Goal: Transaction & Acquisition: Book appointment/travel/reservation

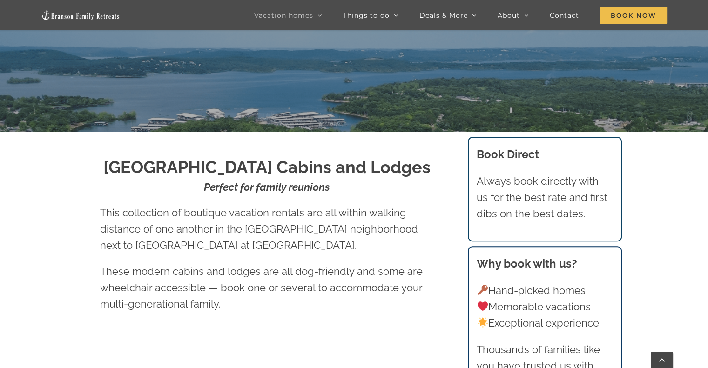
scroll to position [258, 0]
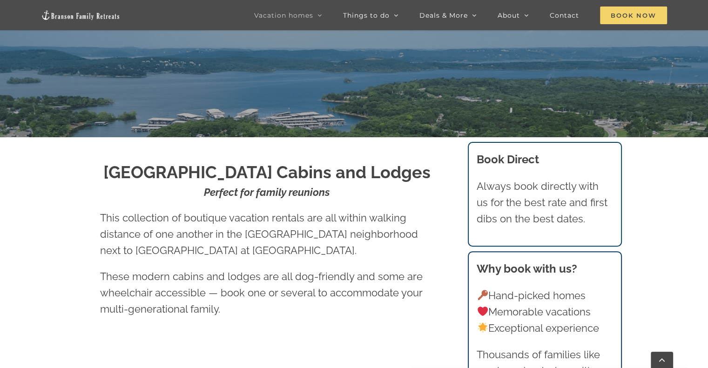
click at [628, 15] on span "Book Now" at bounding box center [633, 16] width 67 height 18
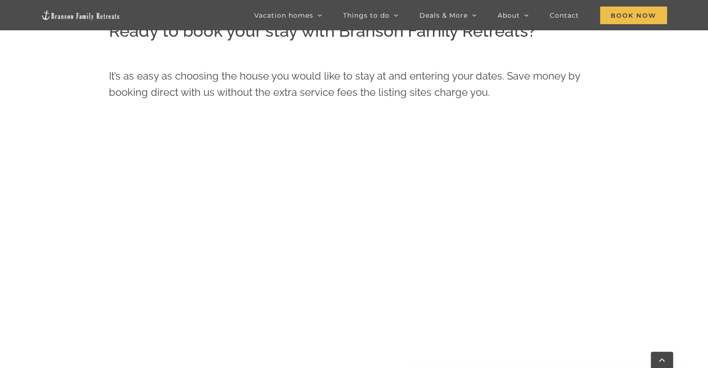
scroll to position [412, 0]
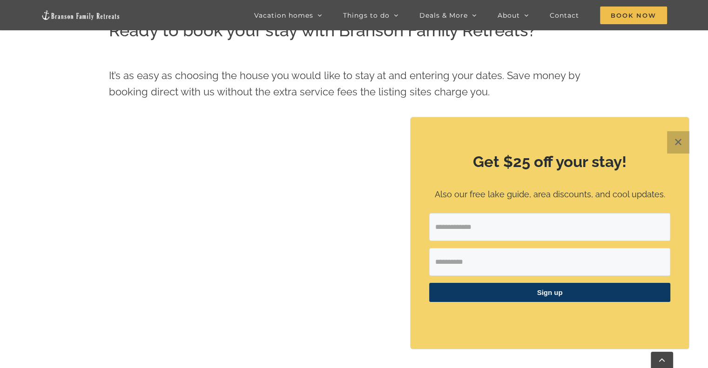
click at [676, 139] on button "✕" at bounding box center [678, 142] width 22 height 22
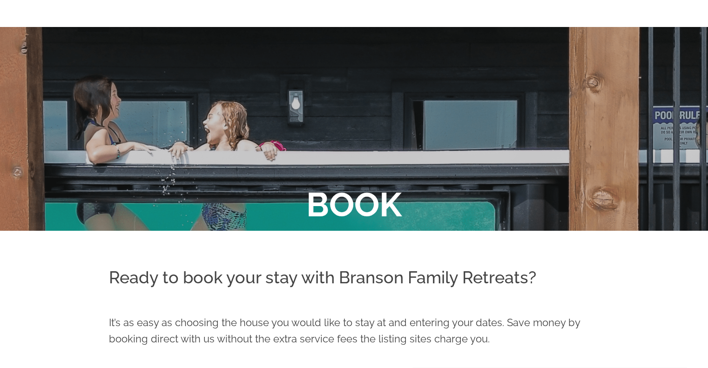
scroll to position [0, 0]
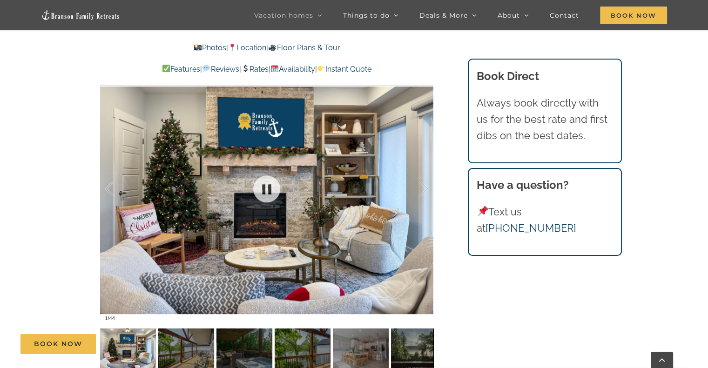
scroll to position [613, 0]
click at [324, 192] on div at bounding box center [266, 189] width 333 height 274
click at [173, 335] on div "Book Now" at bounding box center [360, 344] width 681 height 20
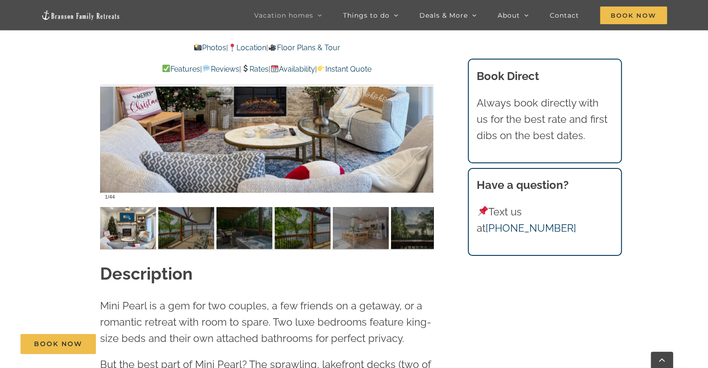
scroll to position [734, 0]
click at [194, 249] on img at bounding box center [186, 229] width 56 height 42
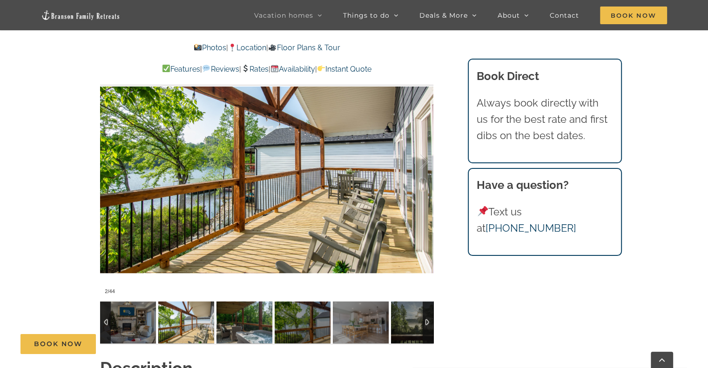
scroll to position [641, 0]
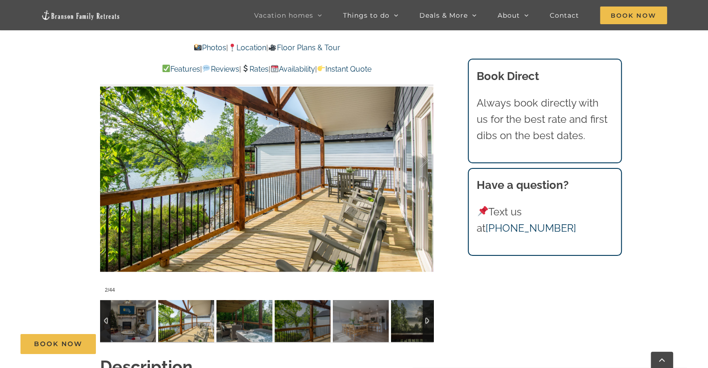
click at [245, 329] on img at bounding box center [245, 321] width 56 height 42
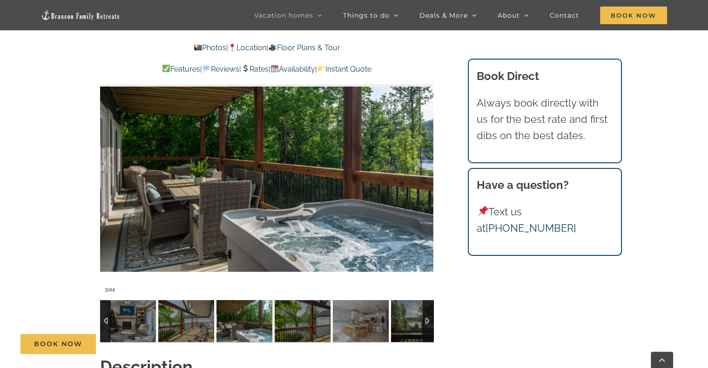
click at [245, 329] on img at bounding box center [245, 321] width 56 height 42
click at [320, 328] on img at bounding box center [303, 321] width 56 height 42
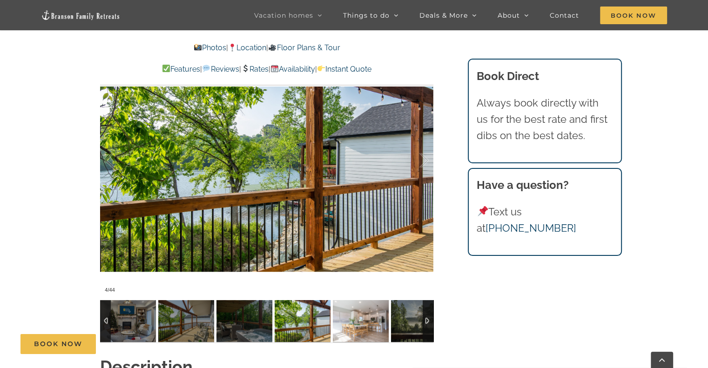
click at [357, 328] on img at bounding box center [361, 321] width 56 height 42
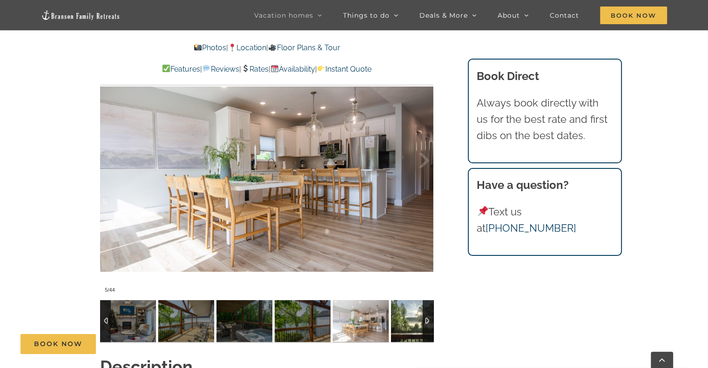
click at [402, 327] on img at bounding box center [419, 321] width 56 height 42
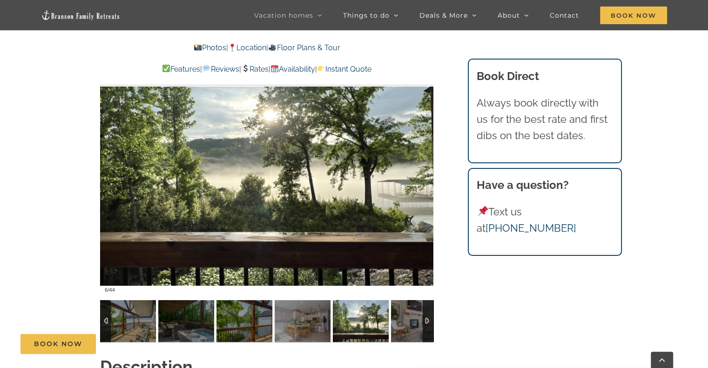
click at [428, 323] on div at bounding box center [428, 321] width 11 height 42
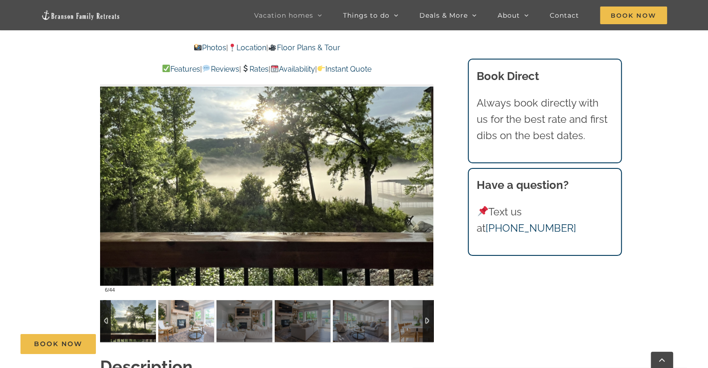
click at [170, 325] on img at bounding box center [186, 321] width 56 height 42
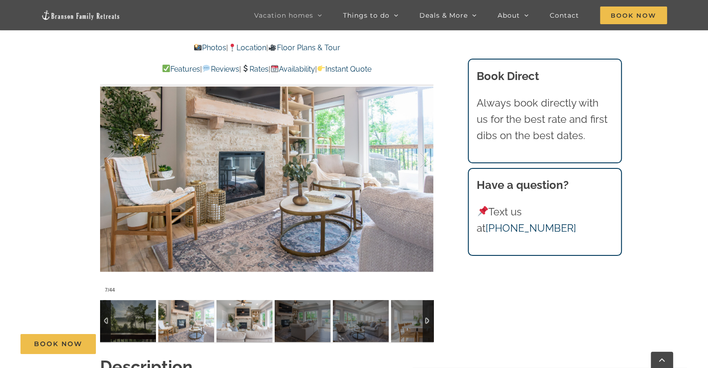
click at [233, 329] on img at bounding box center [245, 321] width 56 height 42
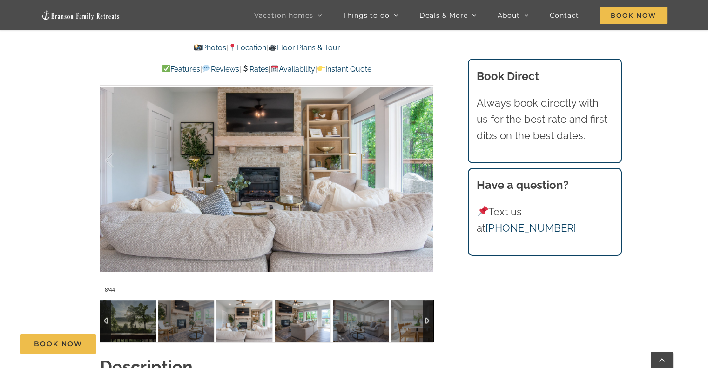
click at [312, 324] on img at bounding box center [303, 321] width 56 height 42
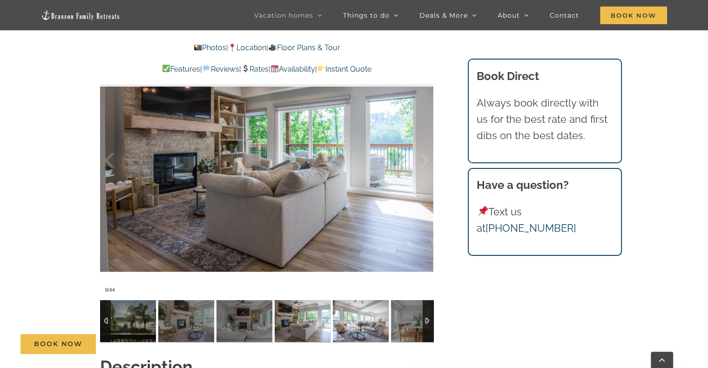
click at [351, 324] on img at bounding box center [361, 321] width 56 height 42
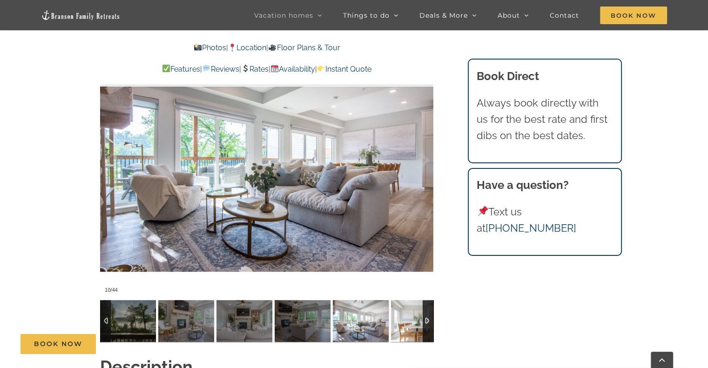
click at [419, 319] on img at bounding box center [419, 321] width 56 height 42
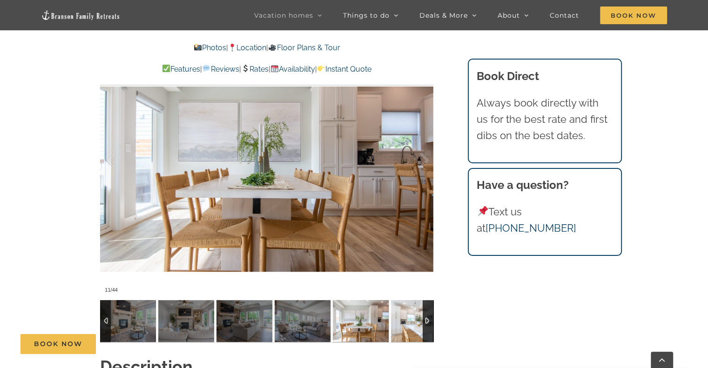
click at [419, 319] on img at bounding box center [419, 321] width 56 height 42
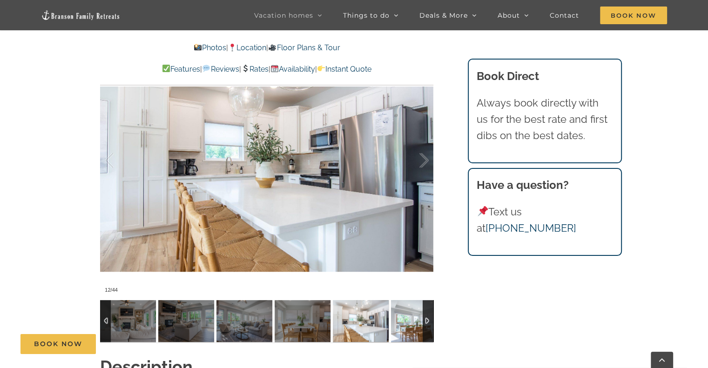
click at [419, 319] on img at bounding box center [419, 321] width 56 height 42
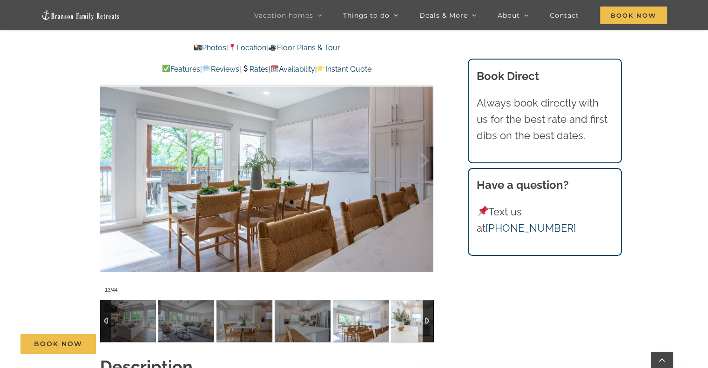
click at [419, 319] on img at bounding box center [419, 321] width 56 height 42
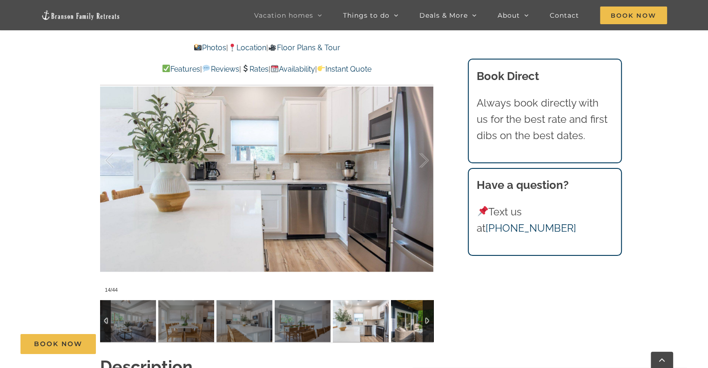
click at [419, 319] on img at bounding box center [419, 321] width 56 height 42
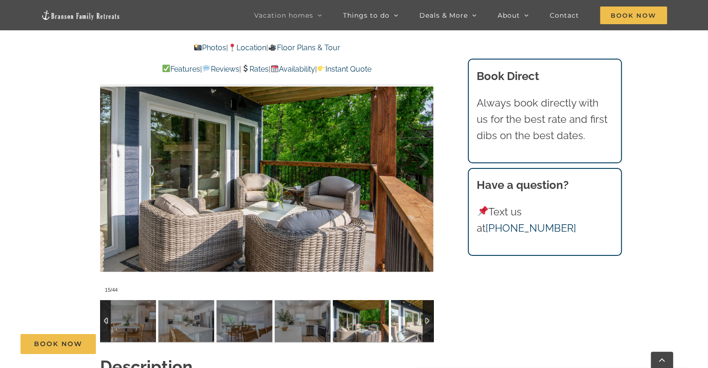
click at [419, 319] on img at bounding box center [419, 321] width 56 height 42
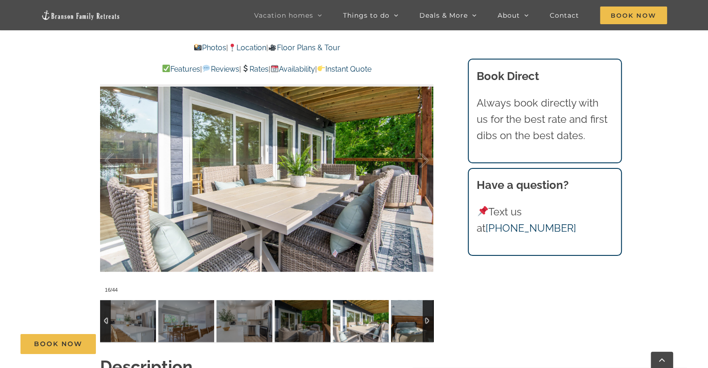
click at [419, 319] on img at bounding box center [419, 321] width 56 height 42
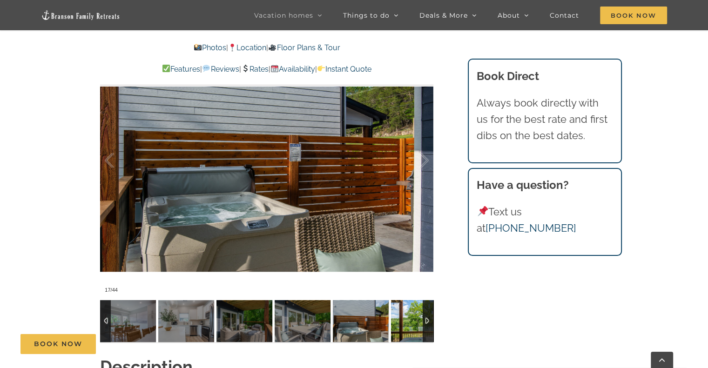
click at [419, 319] on img at bounding box center [419, 321] width 56 height 42
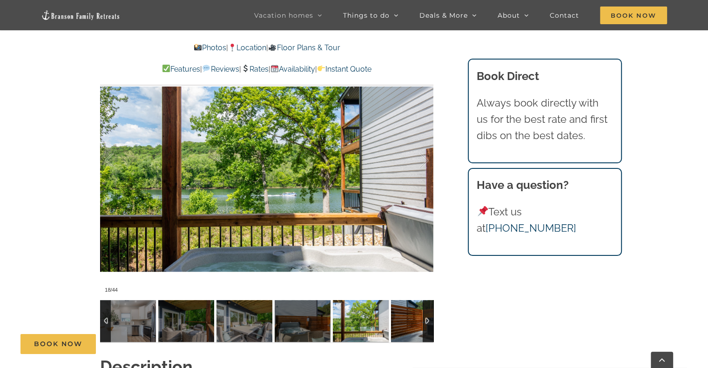
click at [419, 319] on img at bounding box center [419, 321] width 56 height 42
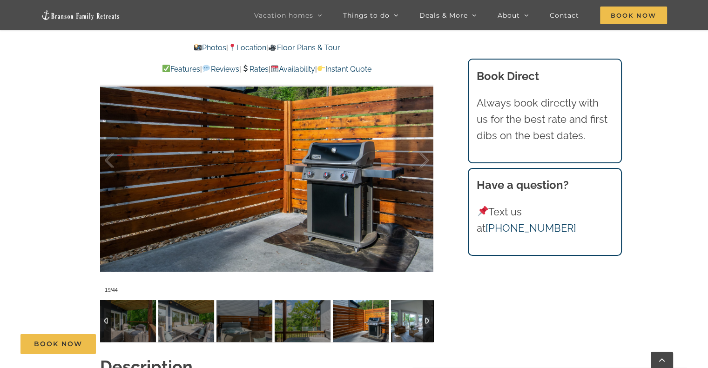
click at [419, 319] on img at bounding box center [419, 321] width 56 height 42
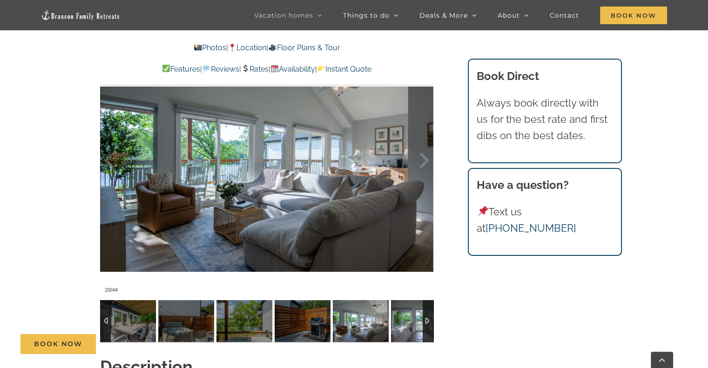
click at [419, 319] on img at bounding box center [419, 321] width 56 height 42
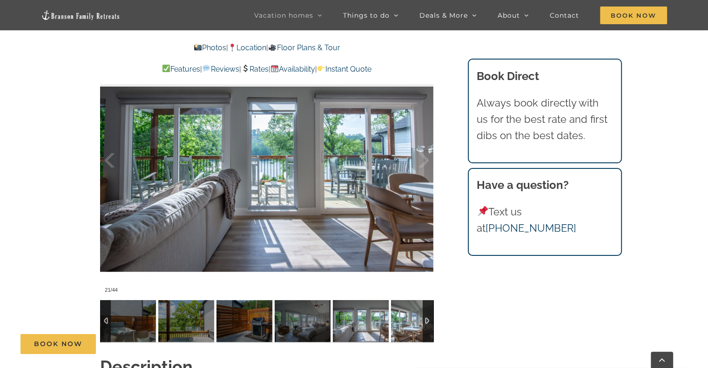
click at [419, 319] on img at bounding box center [419, 321] width 56 height 42
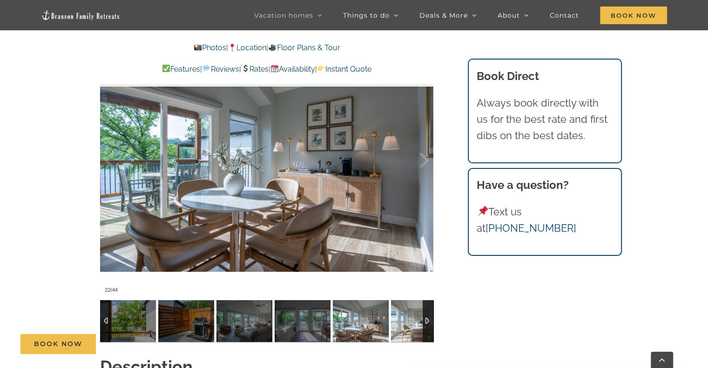
click at [419, 319] on img at bounding box center [419, 321] width 56 height 42
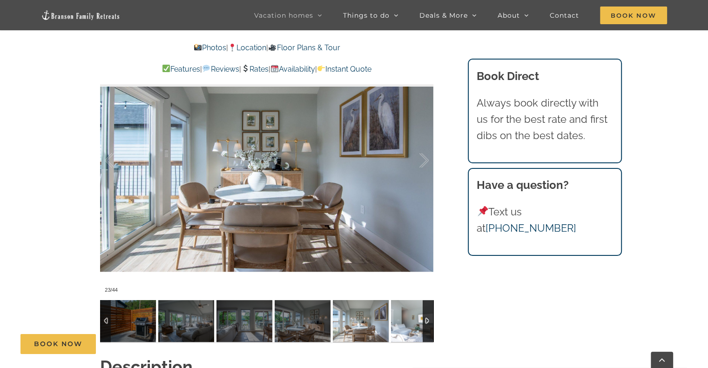
click at [419, 319] on img at bounding box center [419, 321] width 56 height 42
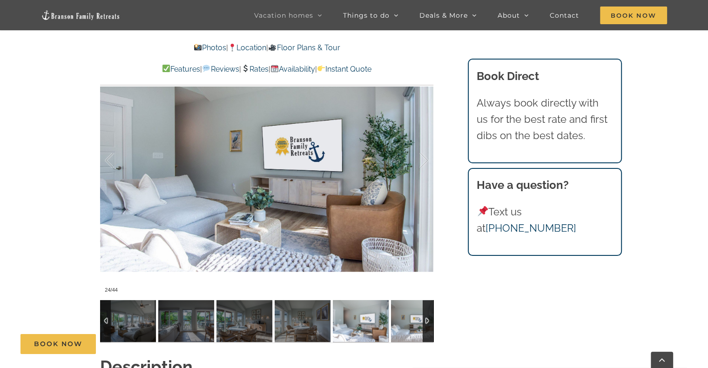
click at [419, 319] on img at bounding box center [419, 321] width 56 height 42
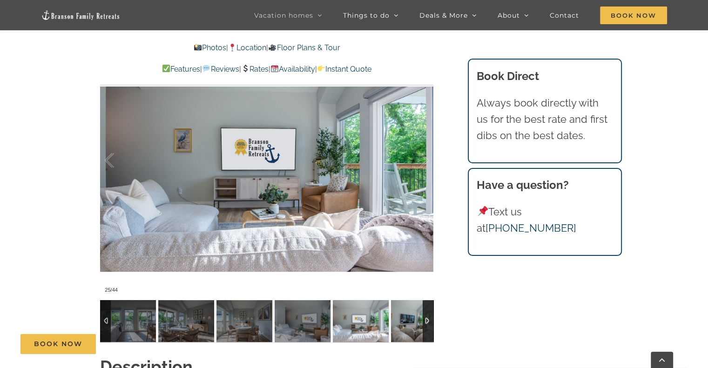
click at [419, 319] on img at bounding box center [419, 321] width 56 height 42
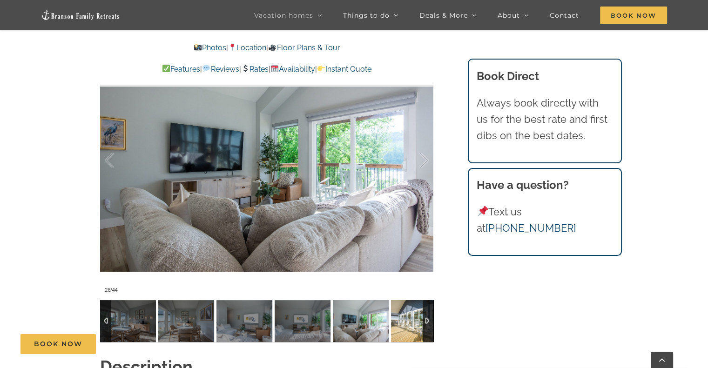
click at [419, 319] on img at bounding box center [419, 321] width 56 height 42
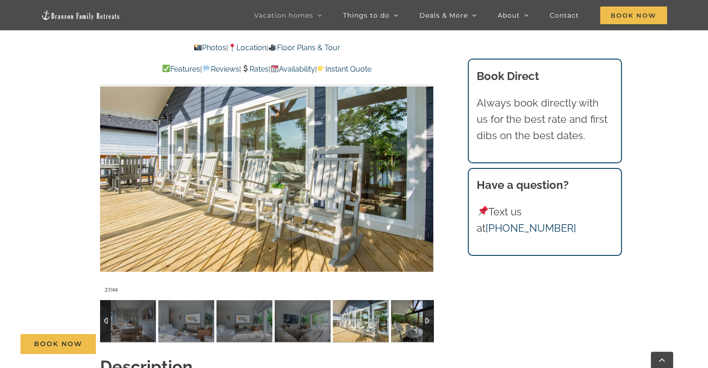
click at [419, 319] on img at bounding box center [419, 321] width 56 height 42
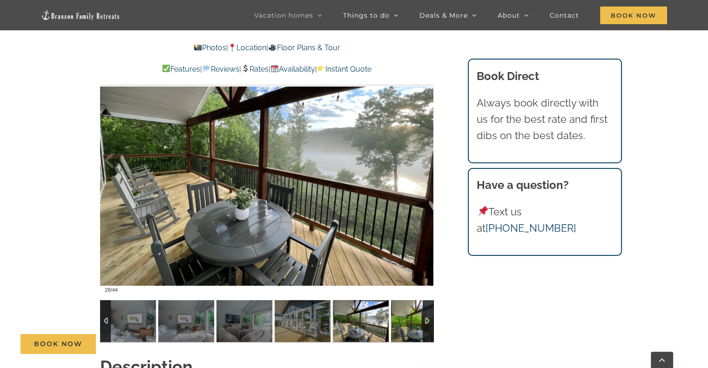
click at [419, 319] on img at bounding box center [419, 321] width 56 height 42
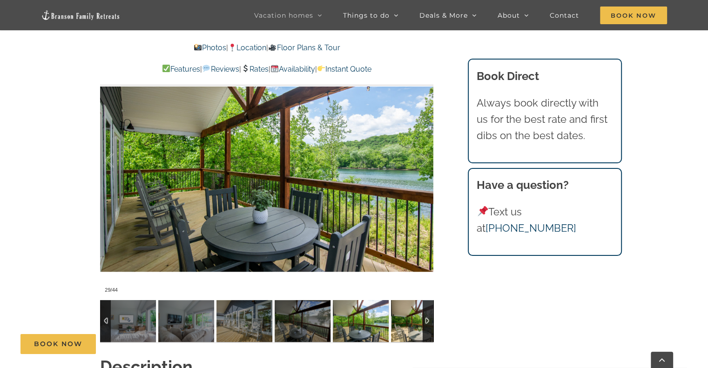
click at [413, 317] on img at bounding box center [419, 321] width 56 height 42
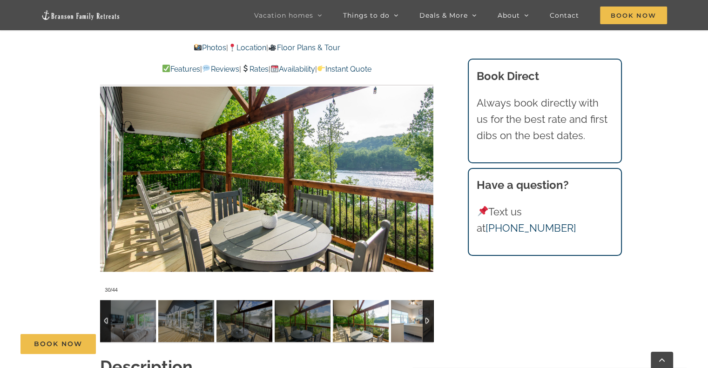
click at [413, 317] on img at bounding box center [419, 321] width 56 height 42
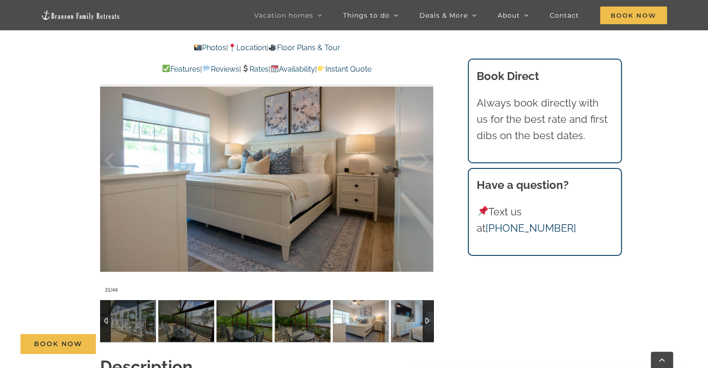
click at [413, 317] on img at bounding box center [419, 321] width 56 height 42
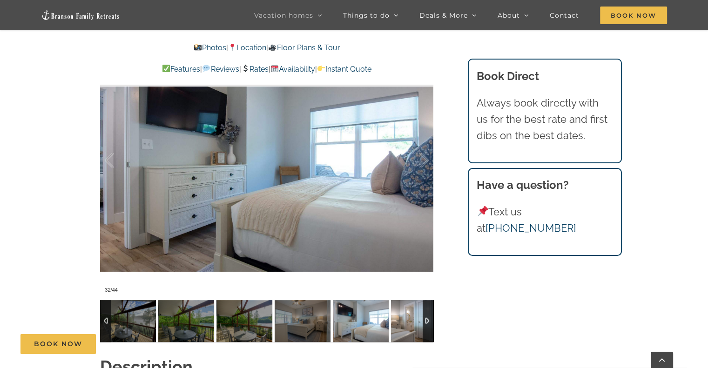
click at [413, 317] on img at bounding box center [419, 321] width 56 height 42
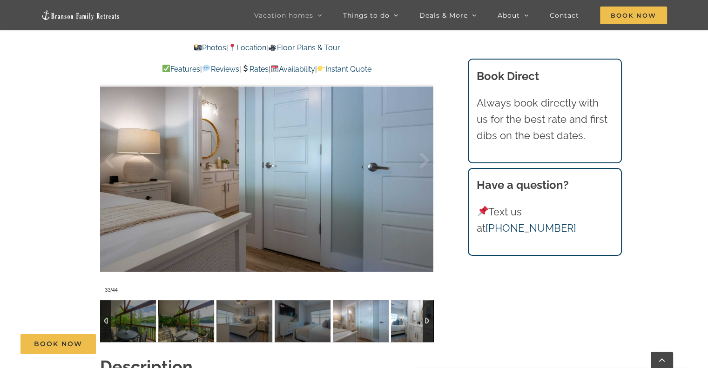
click at [413, 317] on img at bounding box center [419, 321] width 56 height 42
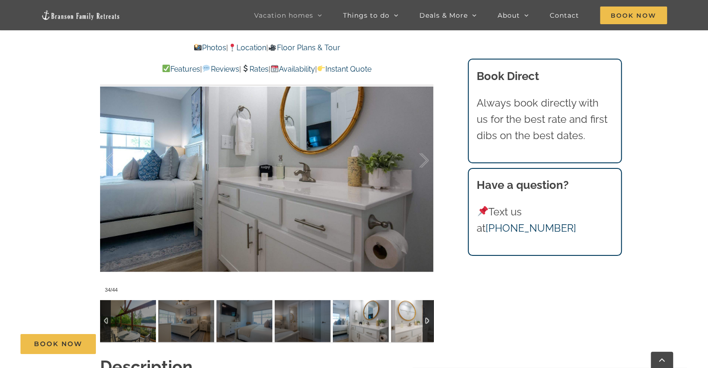
click at [413, 317] on img at bounding box center [419, 321] width 56 height 42
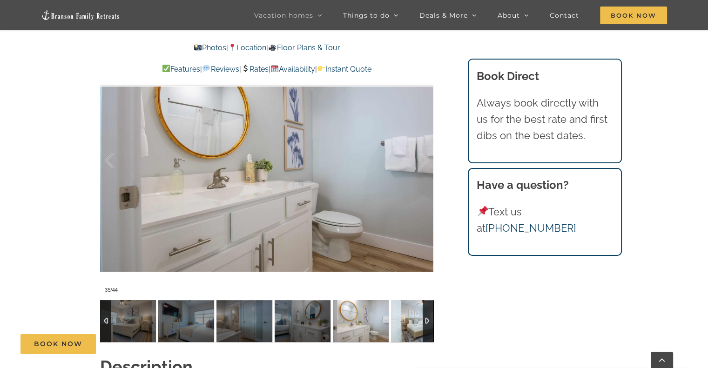
click at [413, 317] on img at bounding box center [419, 321] width 56 height 42
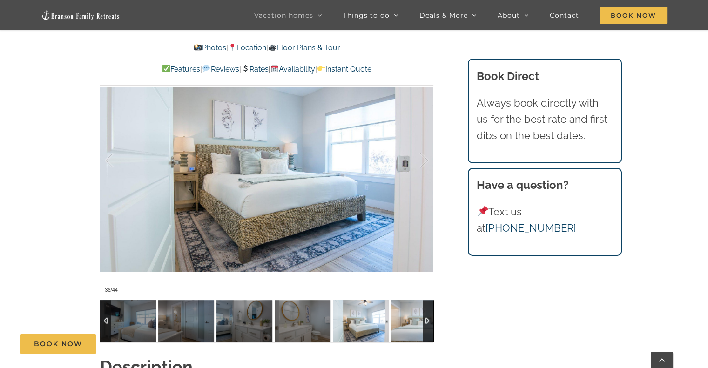
click at [413, 317] on img at bounding box center [419, 321] width 56 height 42
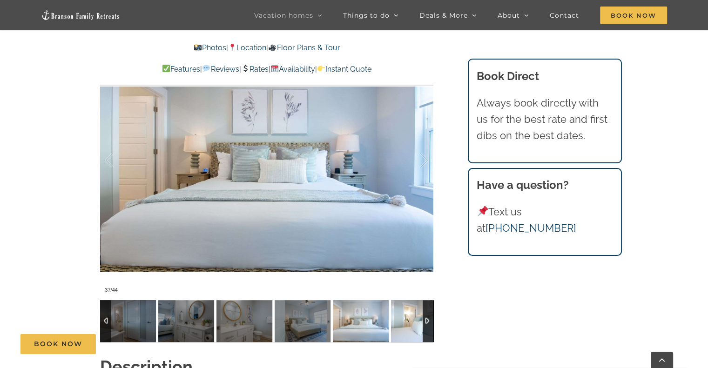
click at [413, 317] on img at bounding box center [419, 321] width 56 height 42
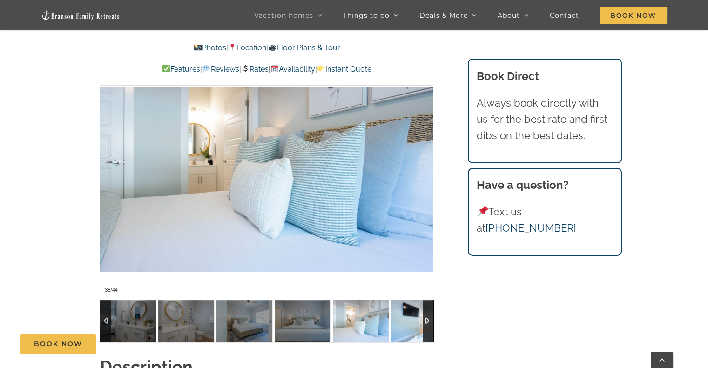
click at [413, 317] on img at bounding box center [419, 321] width 56 height 42
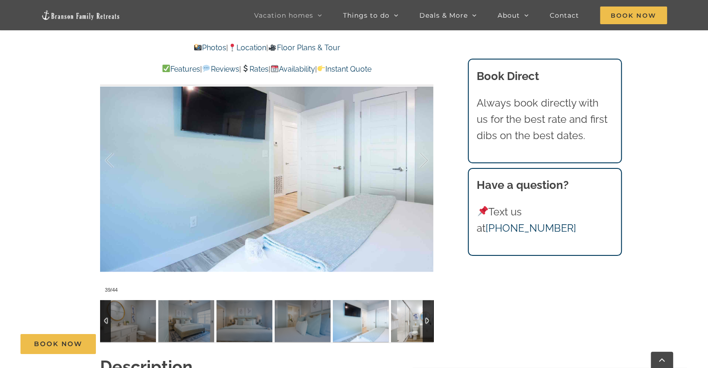
click at [413, 317] on img at bounding box center [419, 321] width 56 height 42
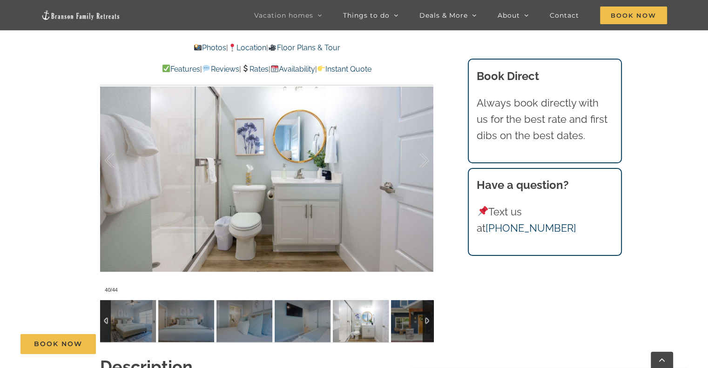
click at [413, 317] on img at bounding box center [419, 321] width 56 height 42
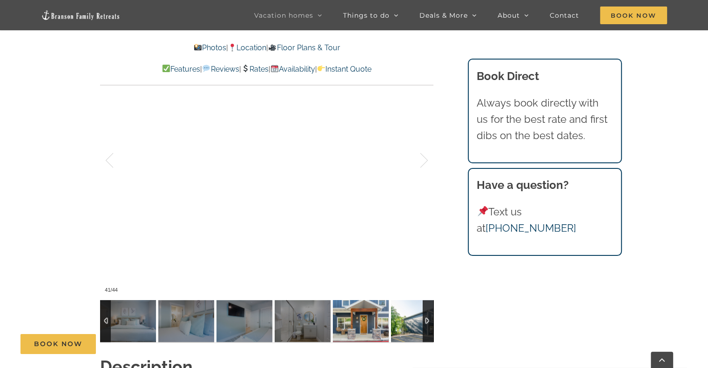
click at [413, 317] on img at bounding box center [419, 321] width 56 height 42
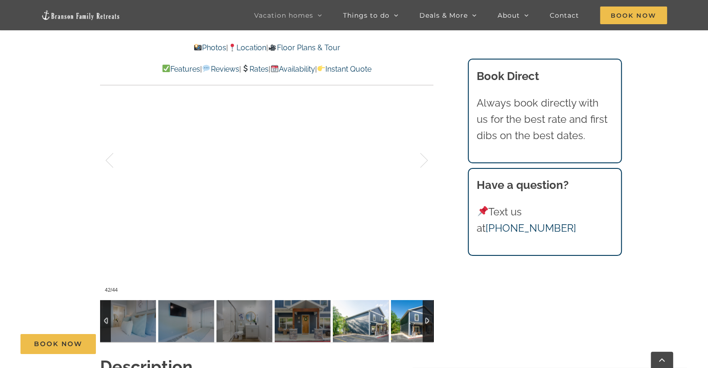
click at [413, 317] on img at bounding box center [419, 321] width 56 height 42
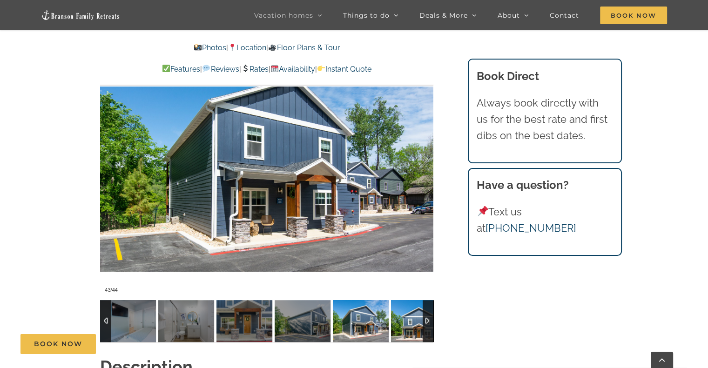
click at [413, 317] on img at bounding box center [419, 321] width 56 height 42
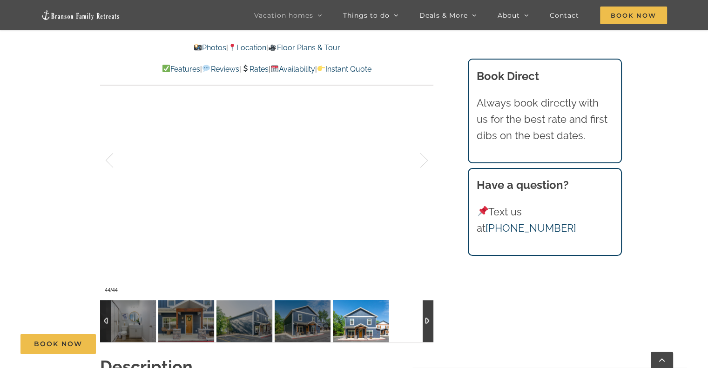
click at [413, 317] on div at bounding box center [266, 321] width 333 height 42
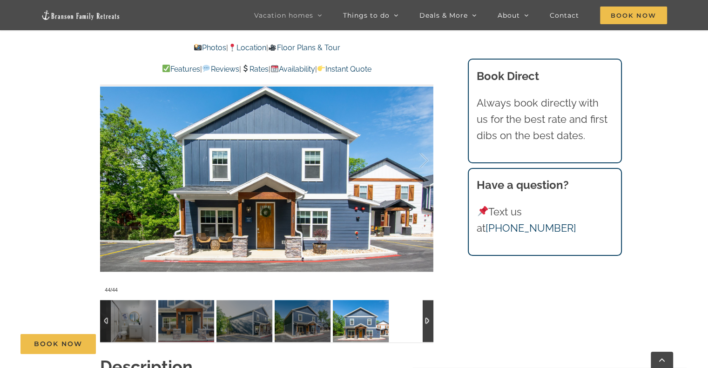
click at [413, 317] on div at bounding box center [266, 321] width 333 height 42
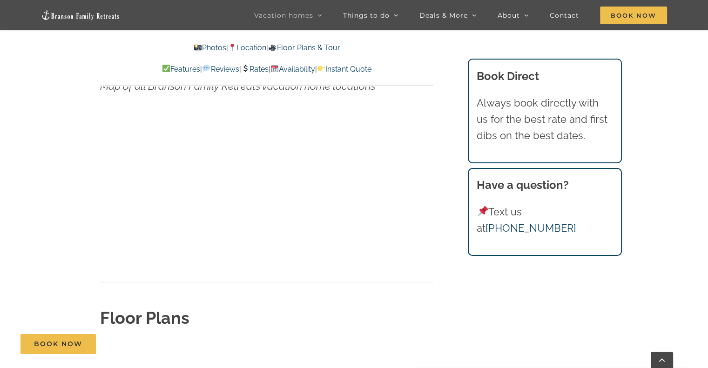
scroll to position [2638, 0]
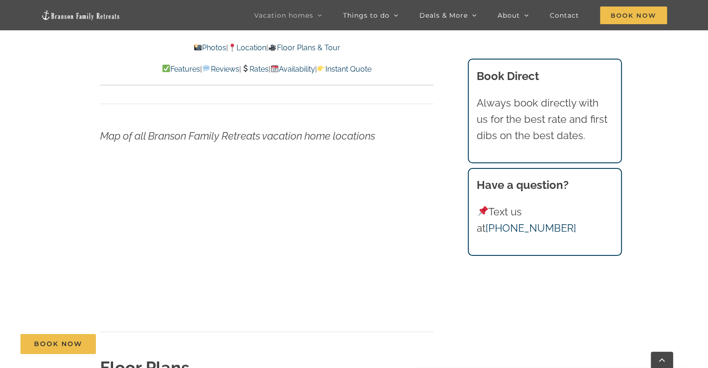
click at [327, 291] on div "Map of all Branson Family Retreats vacation home locations" at bounding box center [266, 224] width 333 height 265
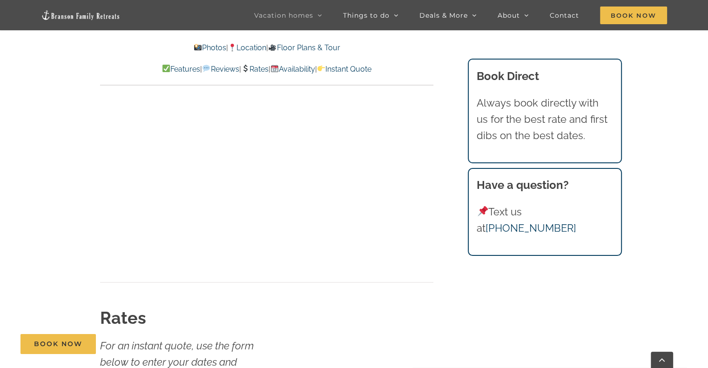
scroll to position [4932, 0]
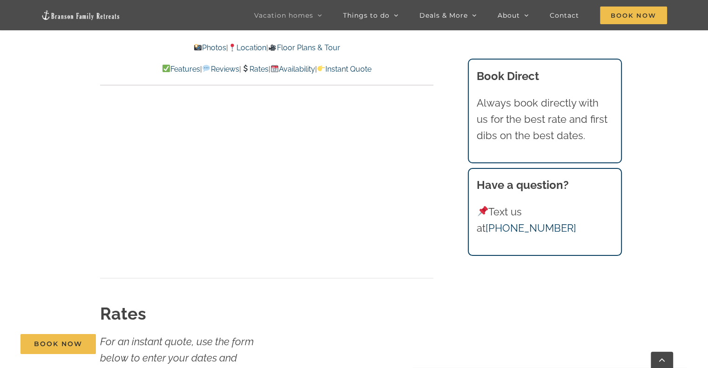
click at [297, 334] on div "Book Now" at bounding box center [360, 344] width 681 height 20
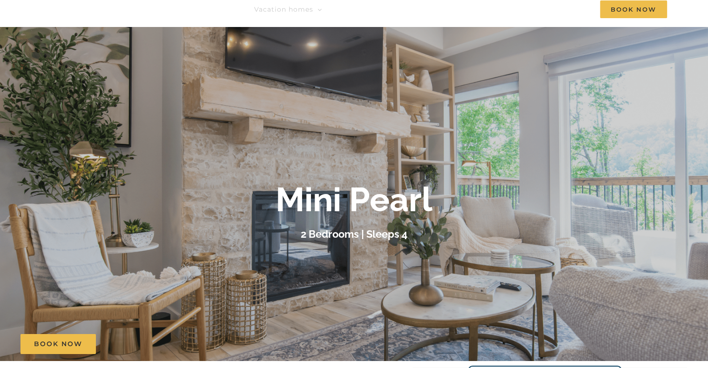
scroll to position [0, 0]
